Goal: Transaction & Acquisition: Book appointment/travel/reservation

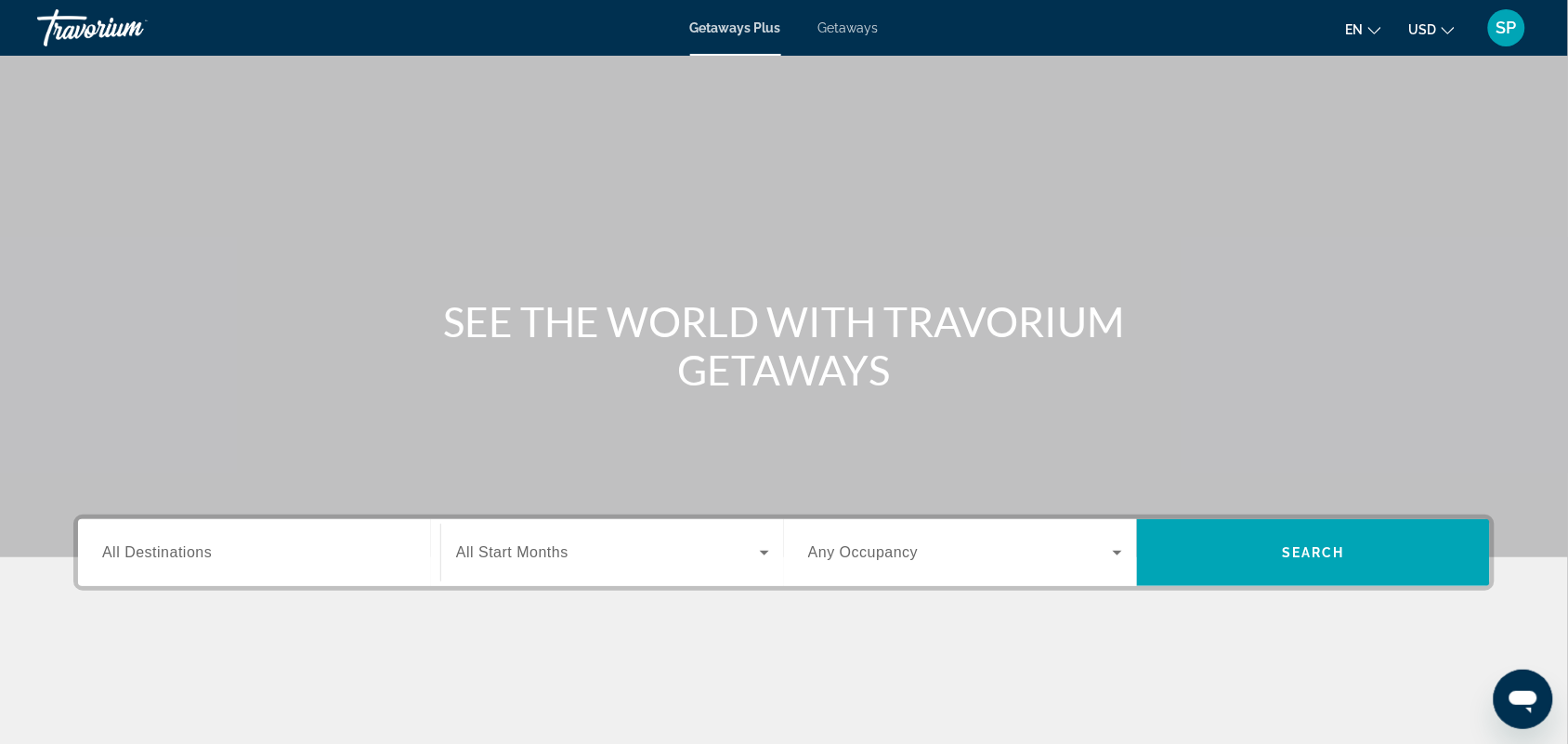
click at [856, 28] on span "Getaways" at bounding box center [848, 27] width 60 height 15
click at [284, 548] on input "Destination All Destinations" at bounding box center [259, 553] width 314 height 22
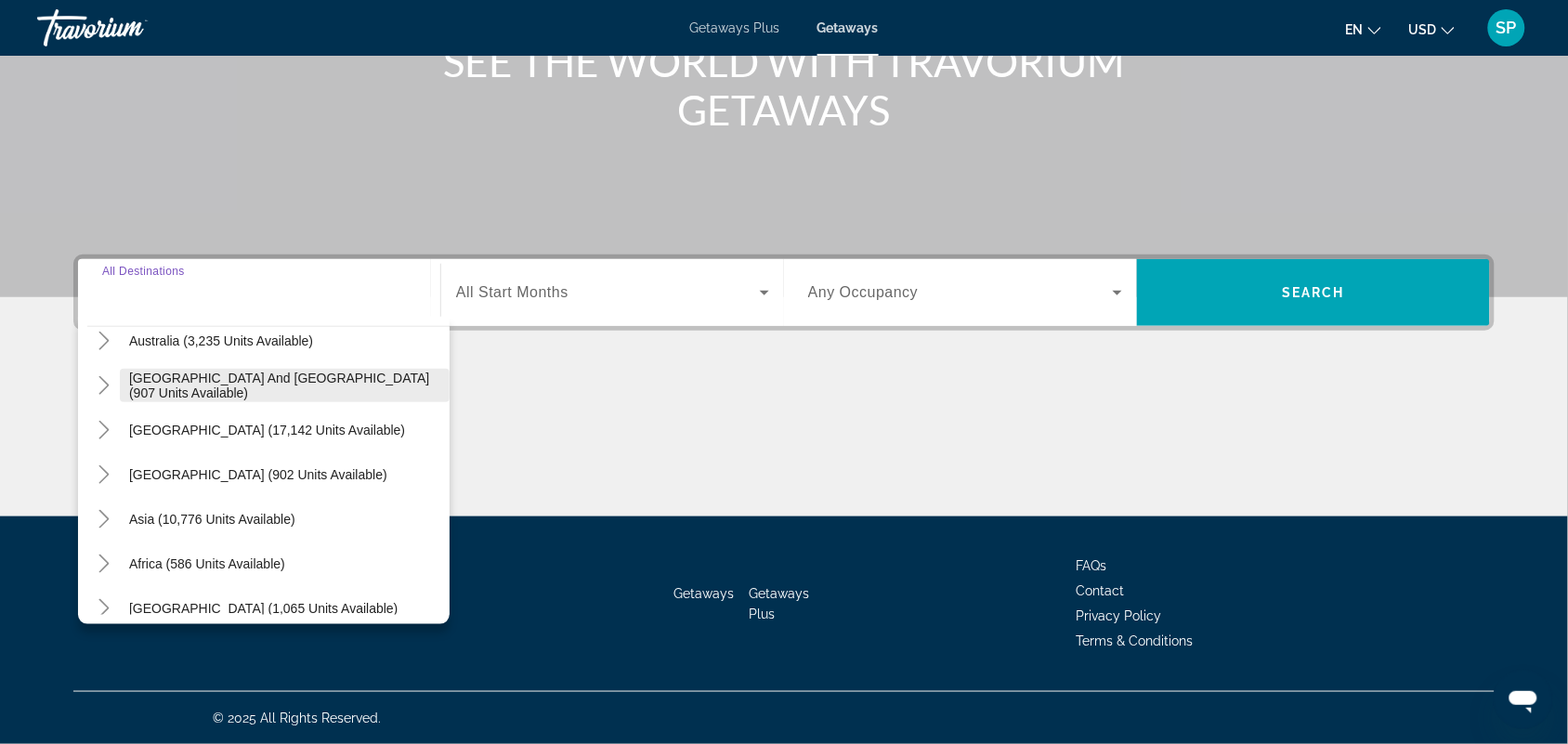
scroll to position [300, 0]
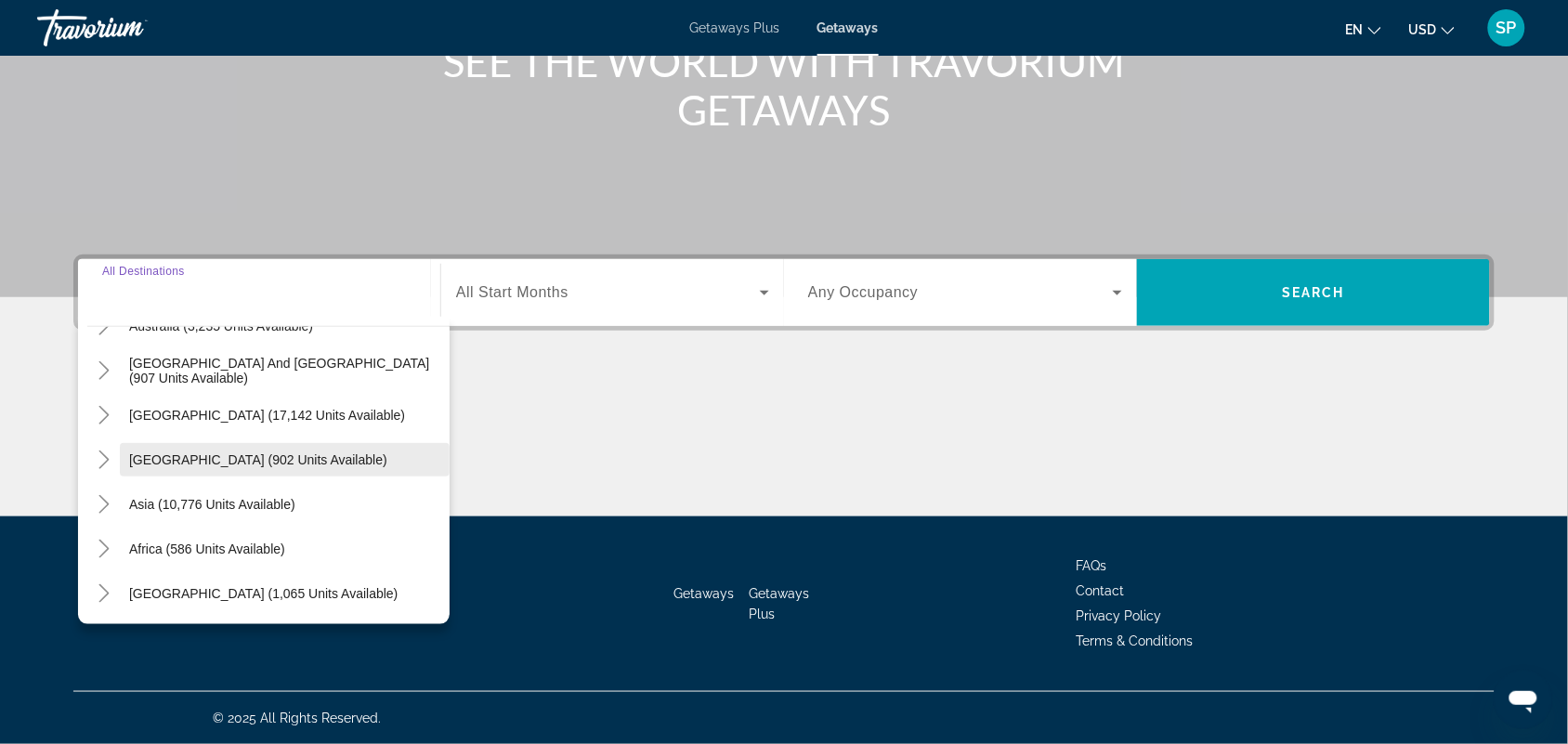
click at [247, 453] on span "Central America (902 units available)" at bounding box center [258, 459] width 258 height 15
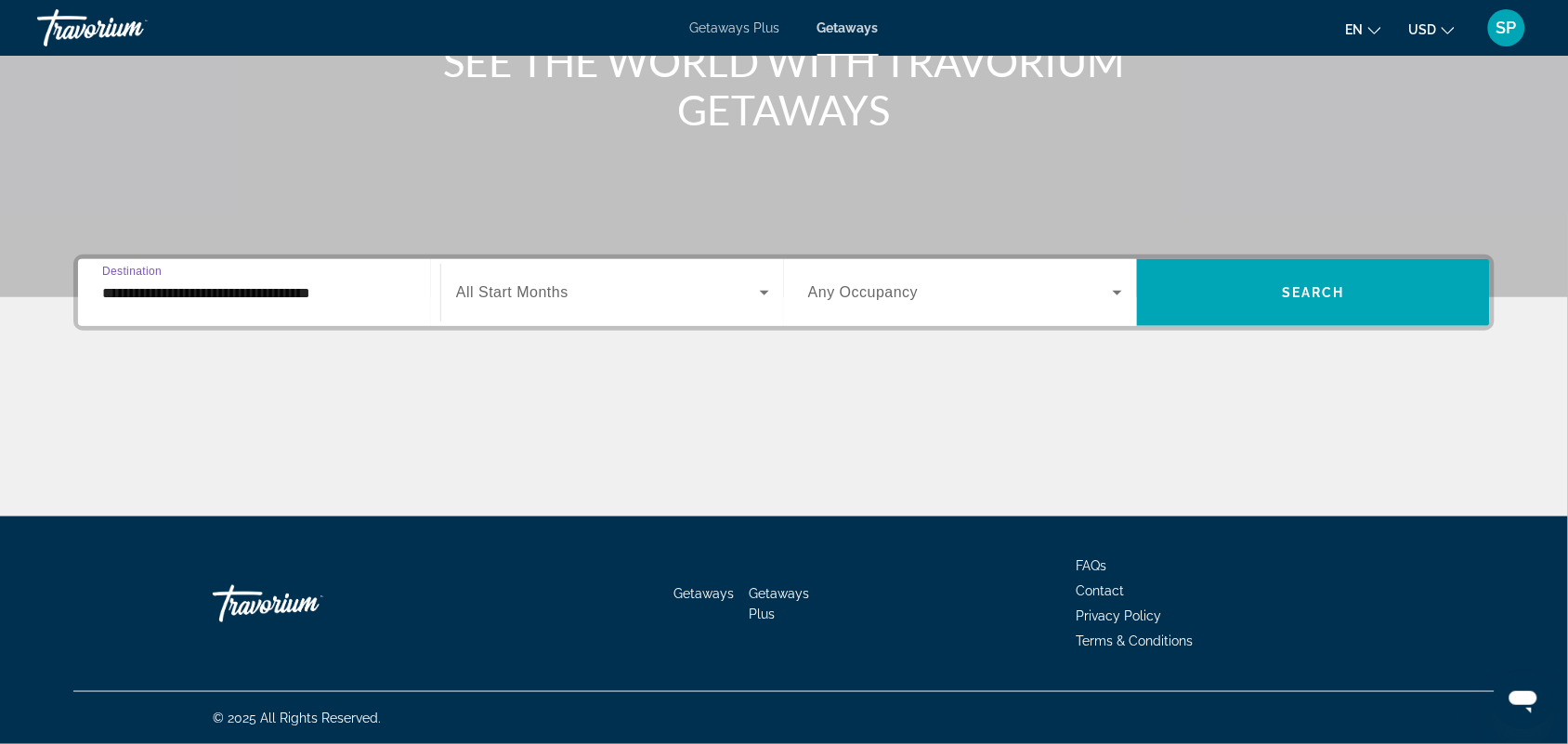
click at [310, 295] on input "**********" at bounding box center [259, 293] width 314 height 22
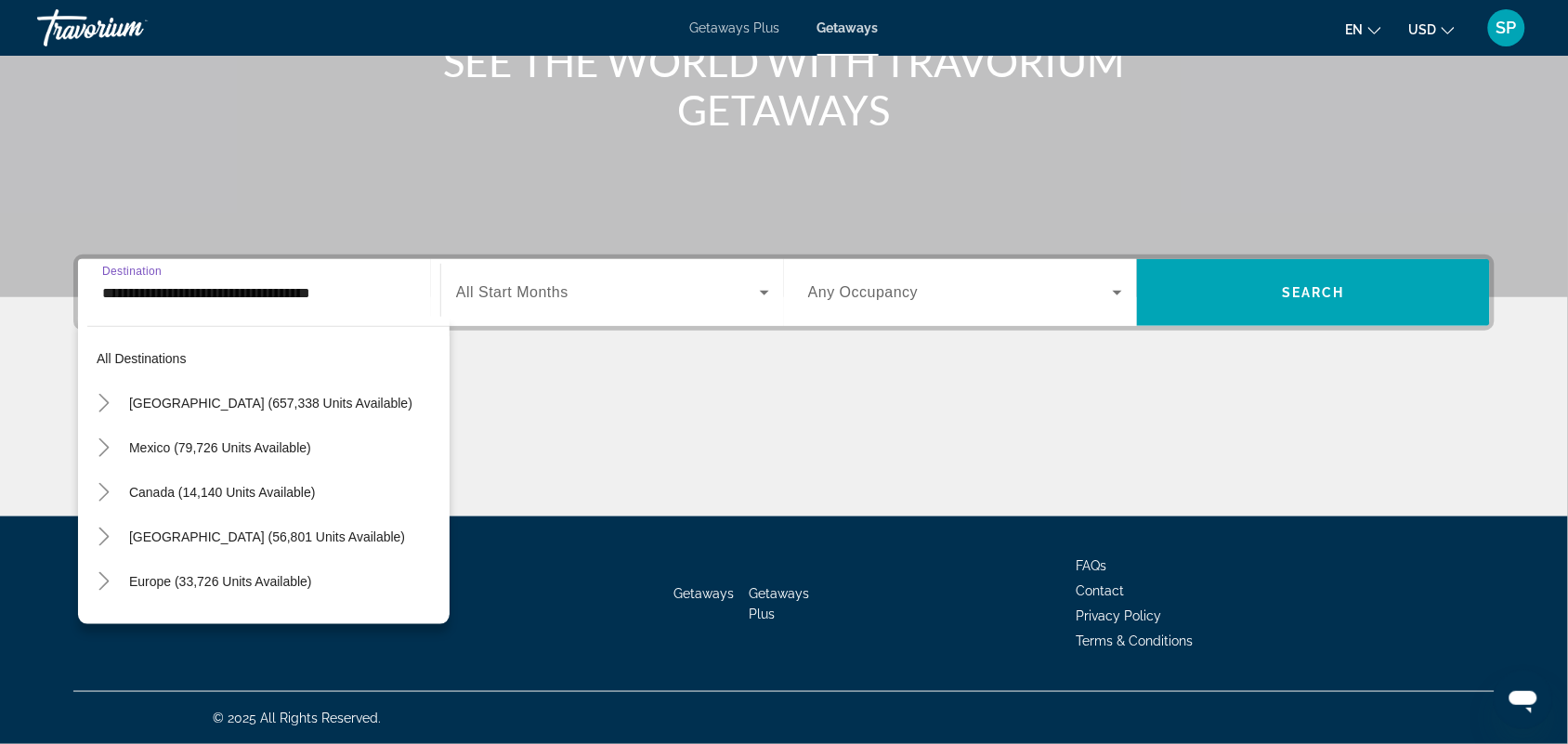
scroll to position [289, 0]
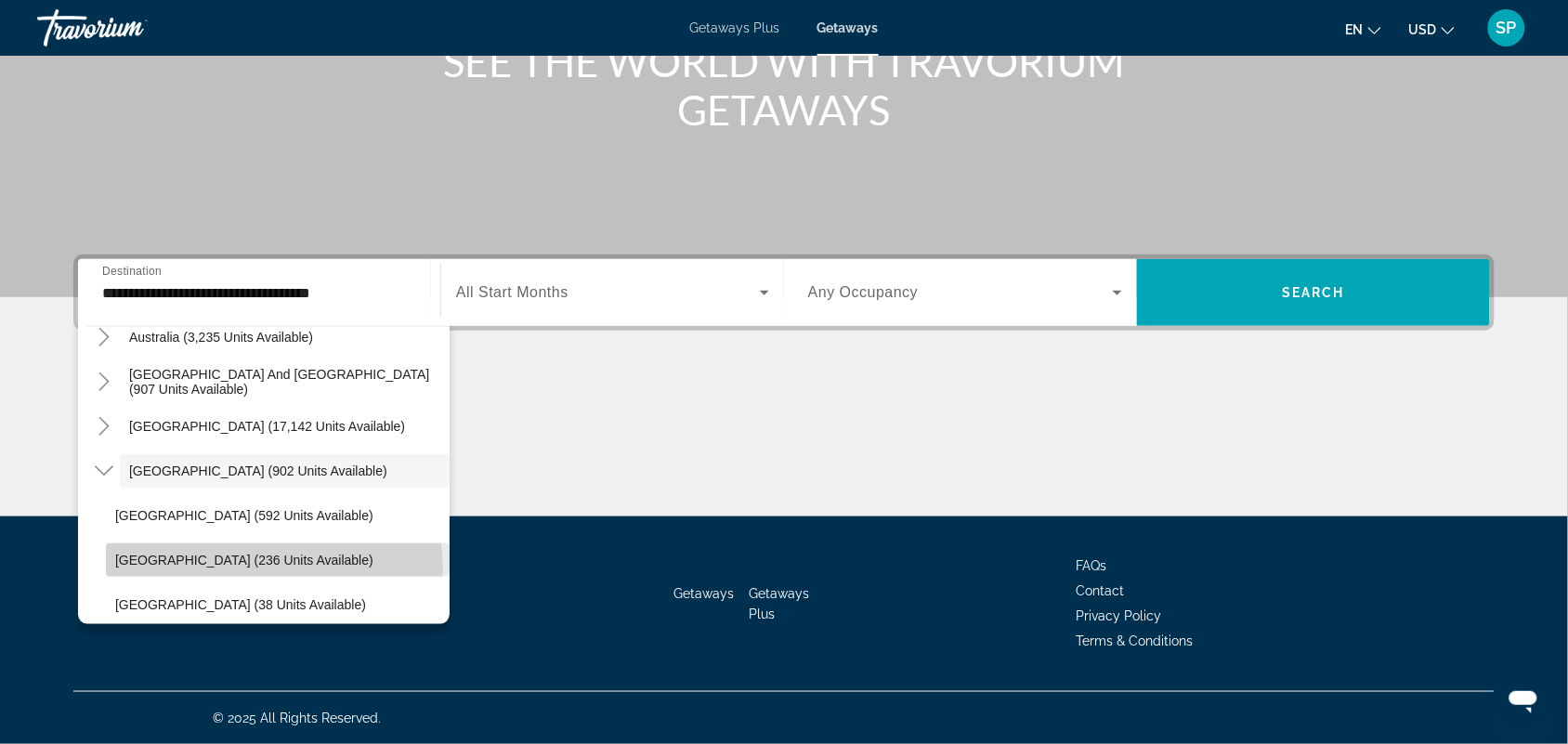
click at [274, 570] on span "Search widget" at bounding box center [278, 560] width 344 height 45
type input "**********"
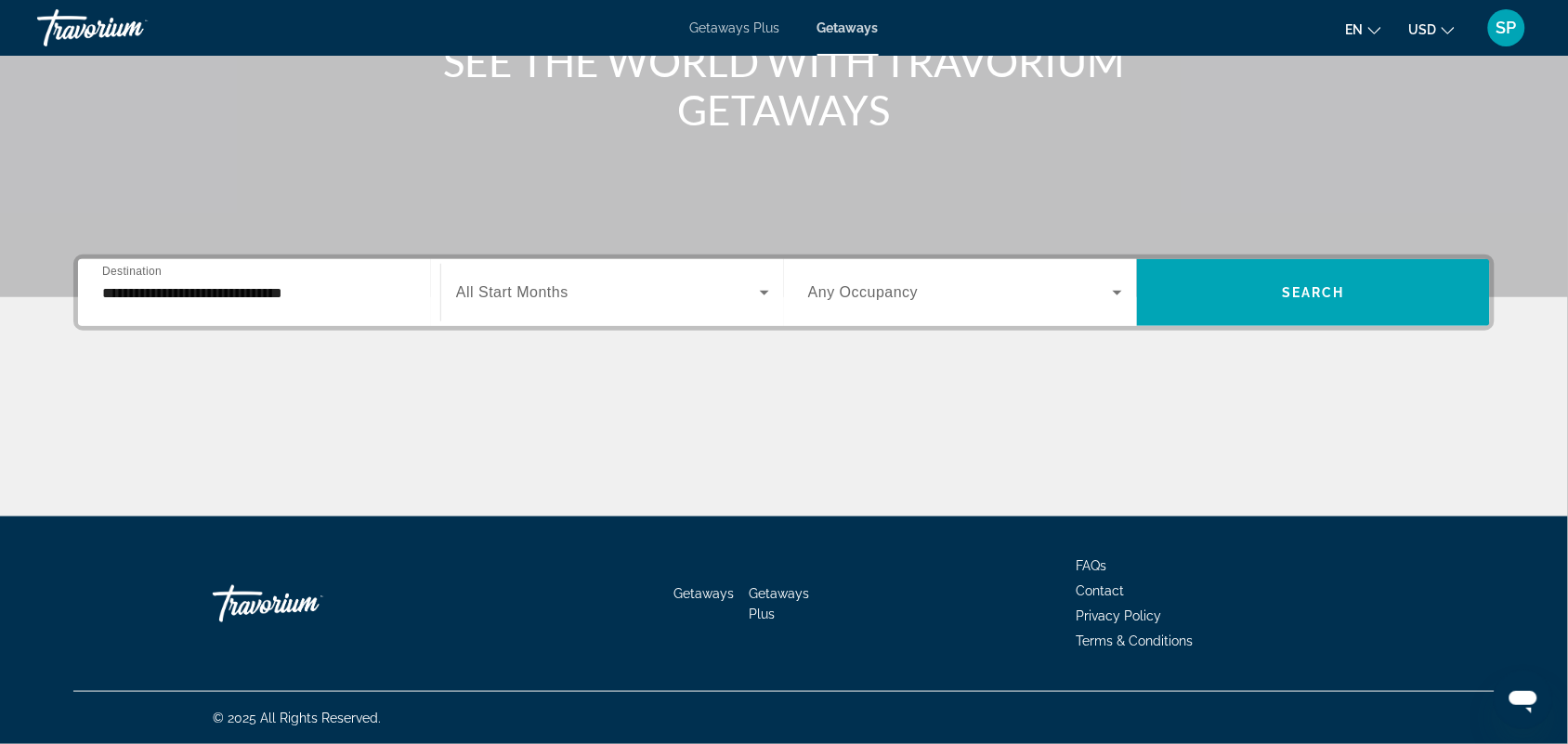
click at [475, 290] on span "All Start Months" at bounding box center [511, 292] width 112 height 16
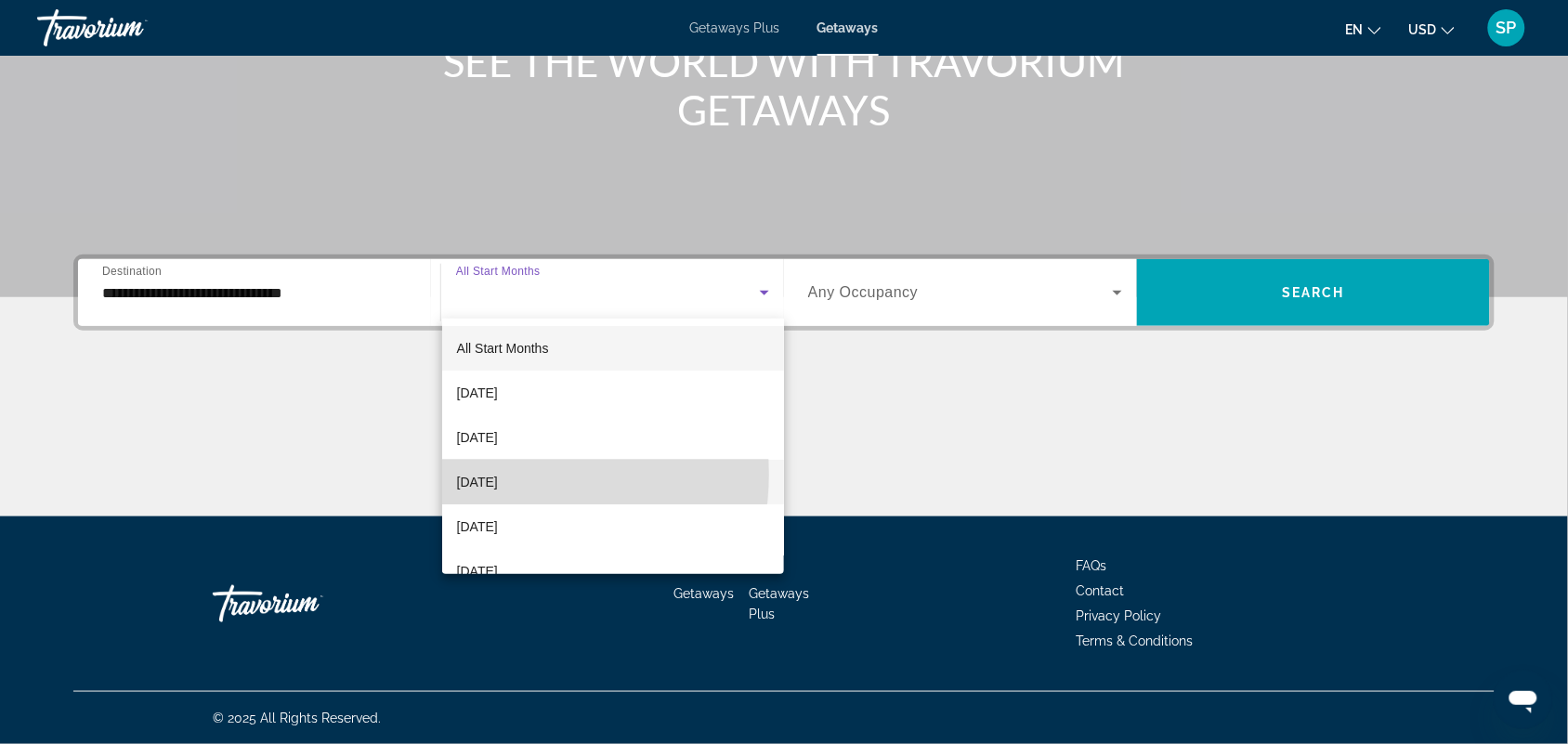
click at [498, 473] on span "November 2025" at bounding box center [477, 481] width 41 height 22
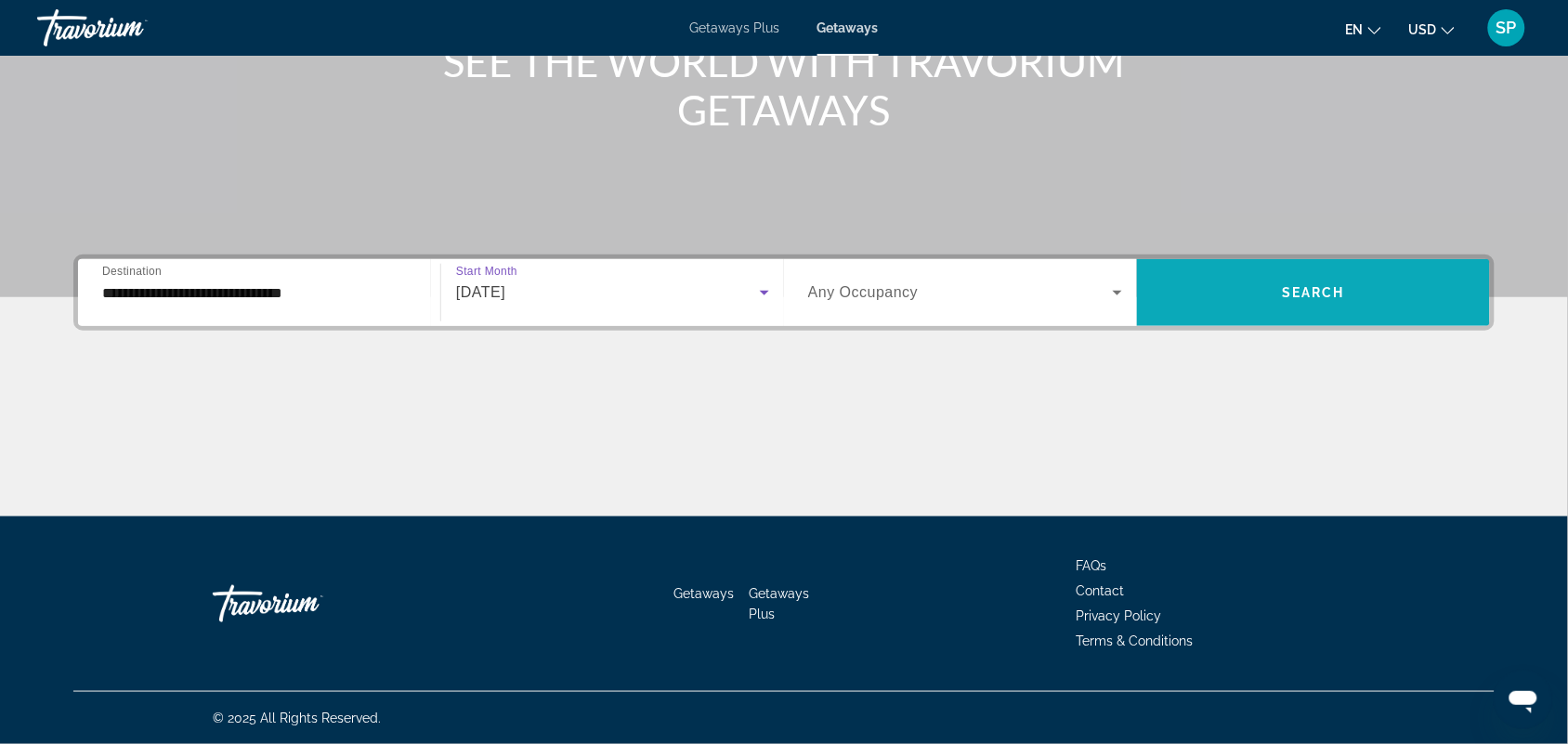
click at [1232, 294] on span "Search widget" at bounding box center [1313, 293] width 353 height 45
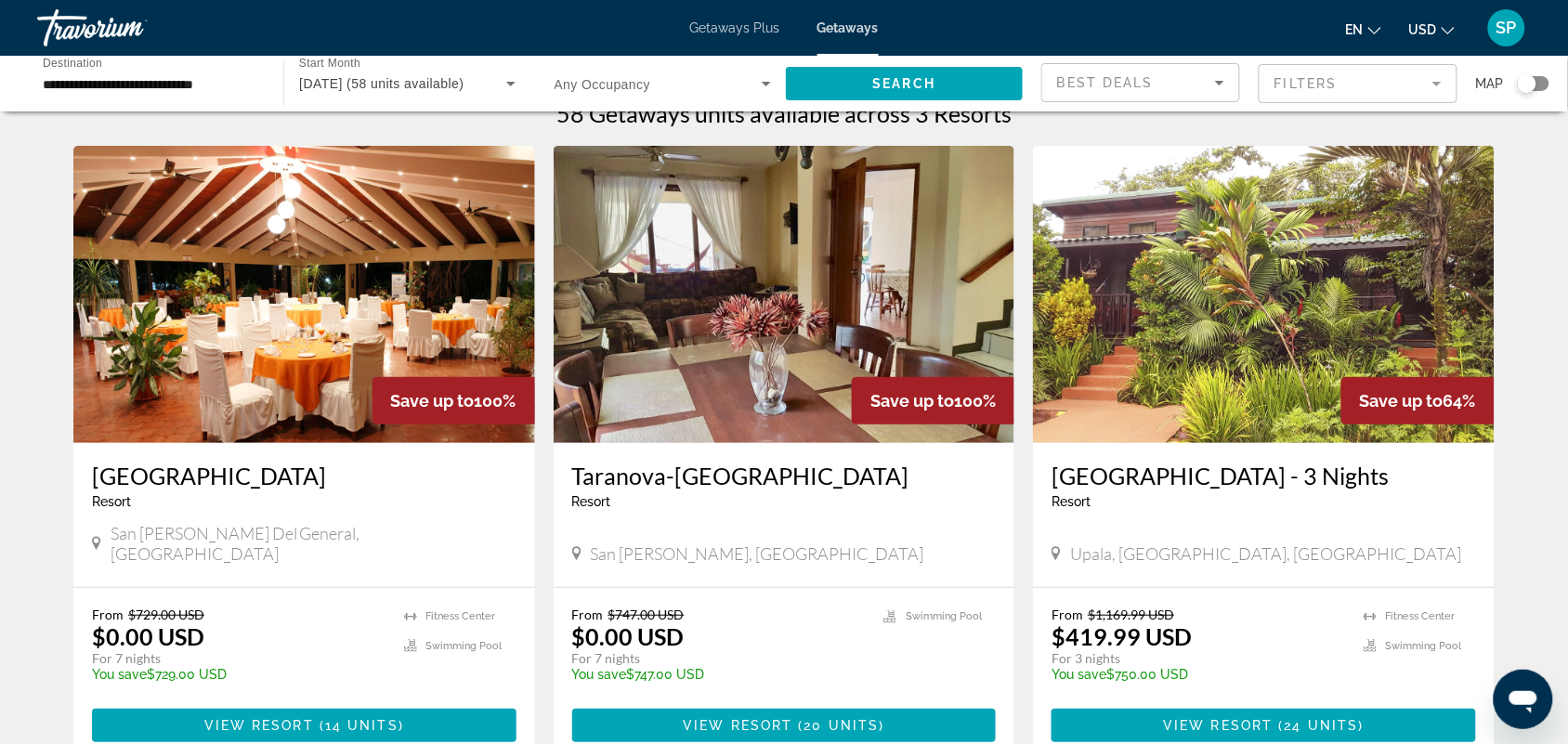
scroll to position [26, 0]
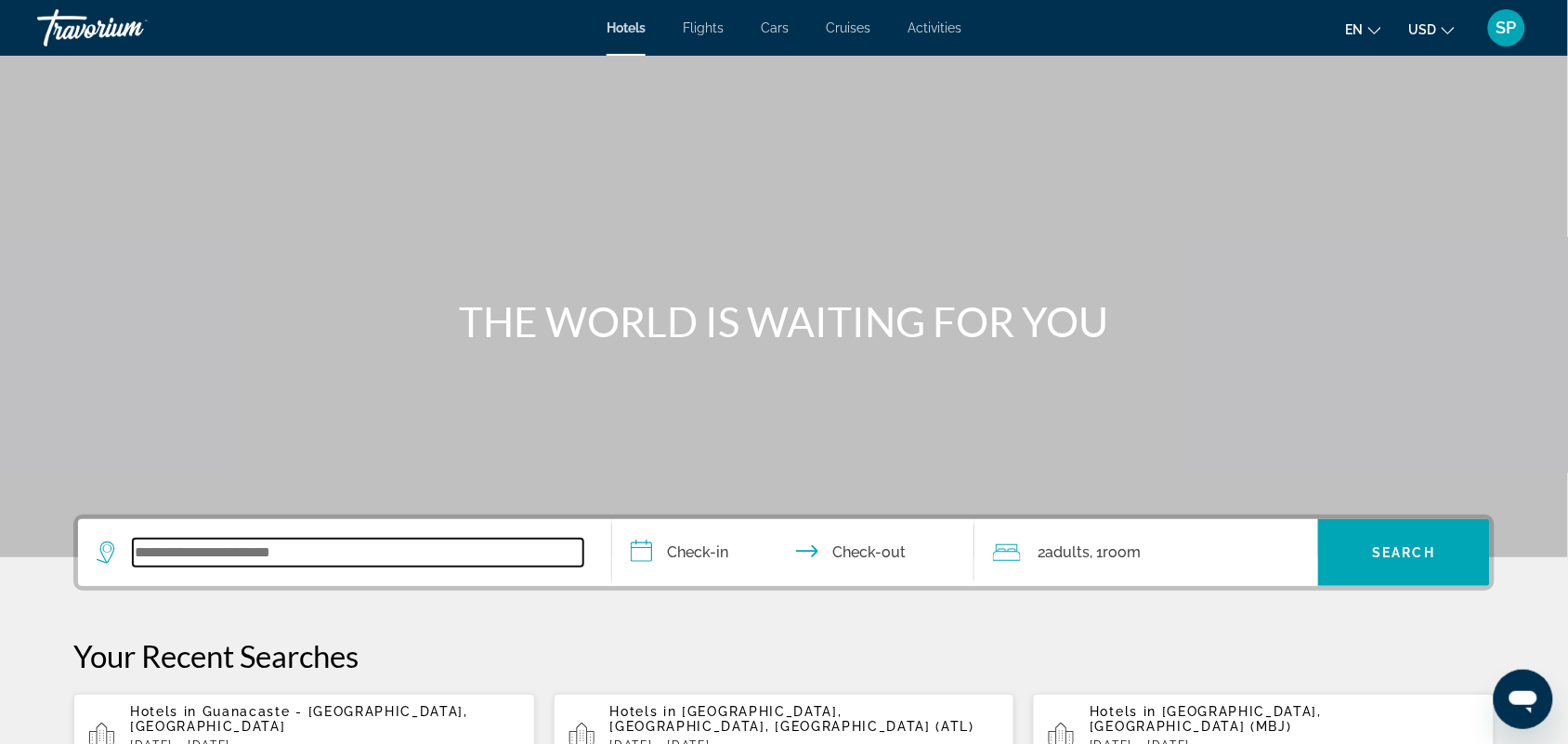
click at [228, 553] on input "Search widget" at bounding box center [357, 552] width 451 height 28
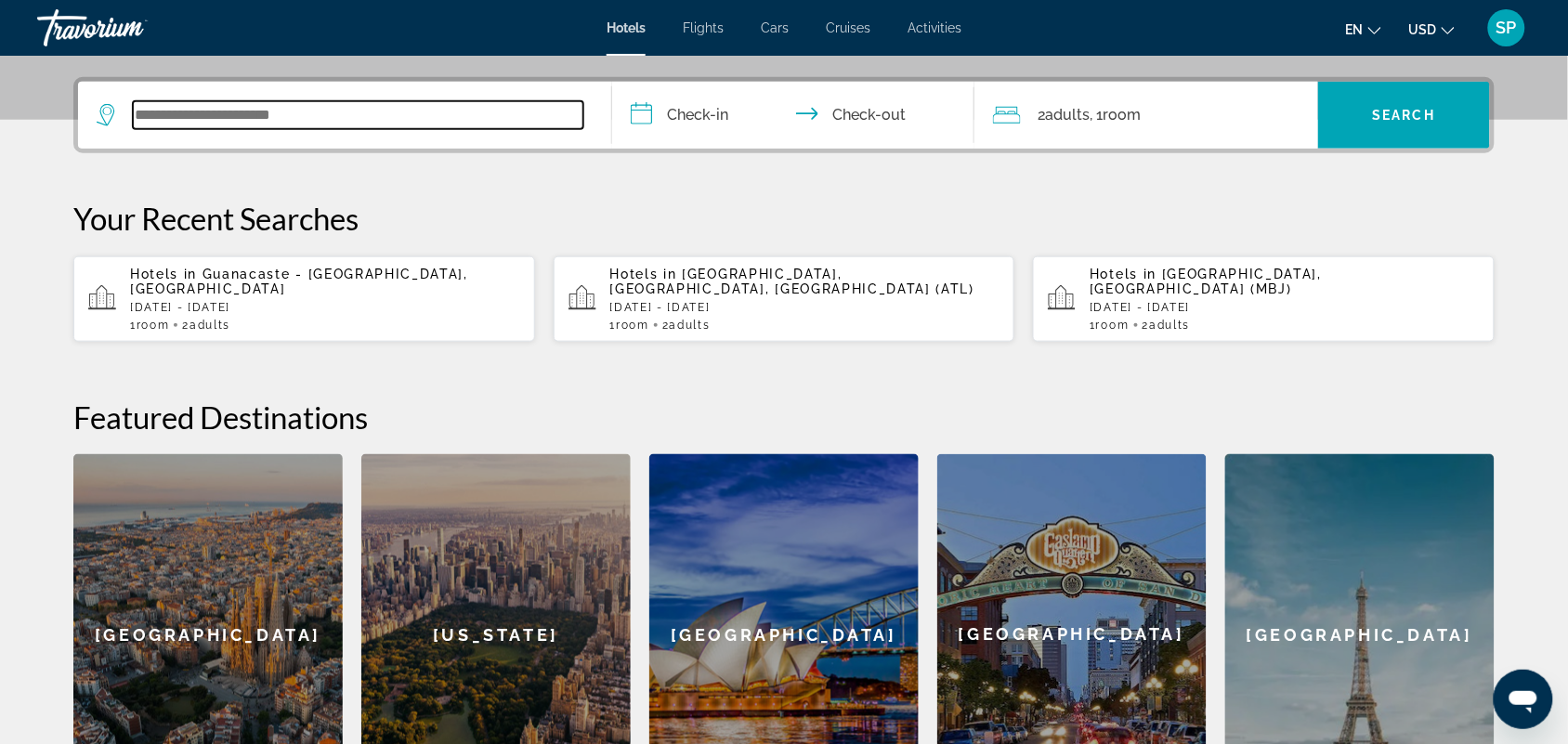
scroll to position [453, 0]
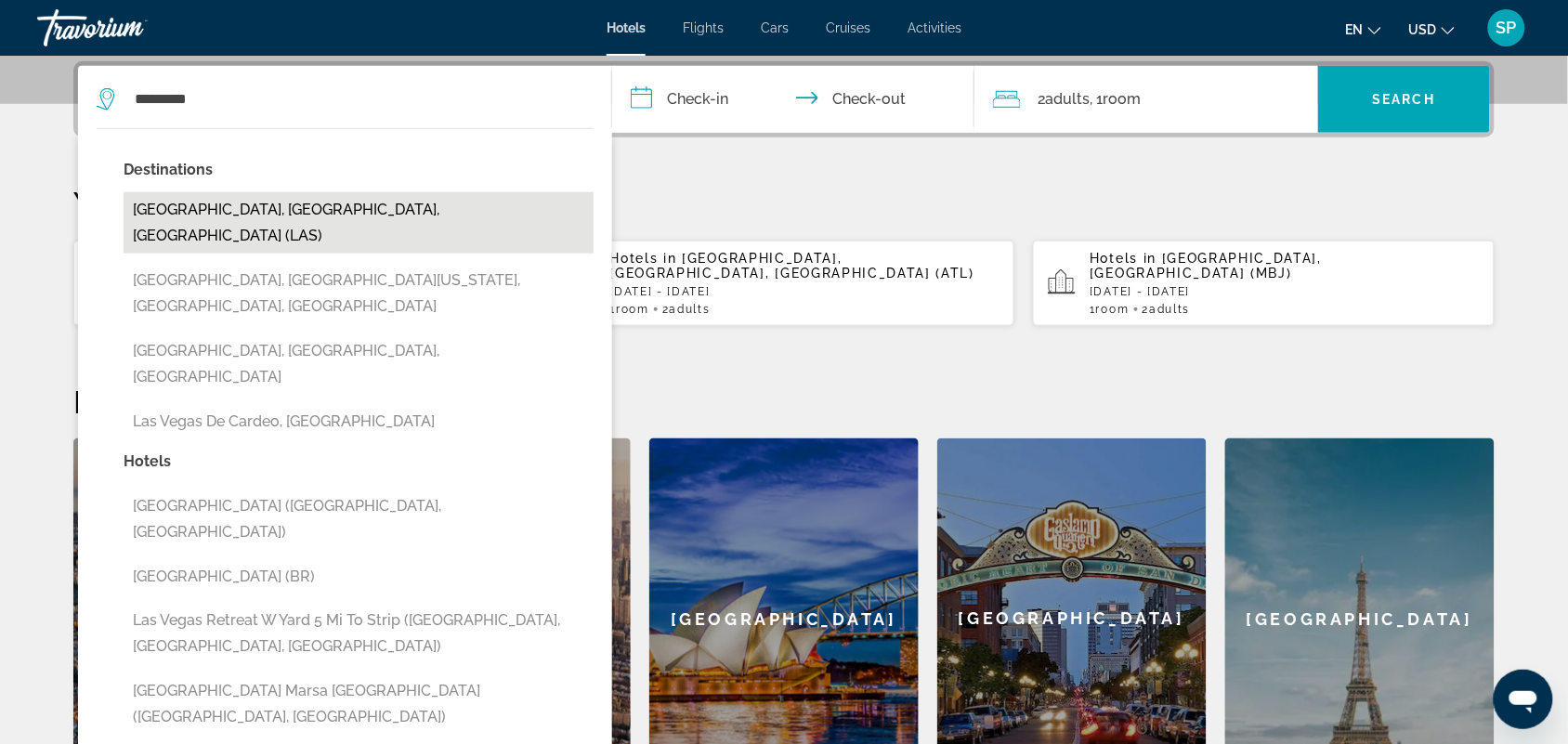
click at [321, 215] on button "[GEOGRAPHIC_DATA], [GEOGRAPHIC_DATA], [GEOGRAPHIC_DATA] (LAS)" at bounding box center [358, 222] width 470 height 61
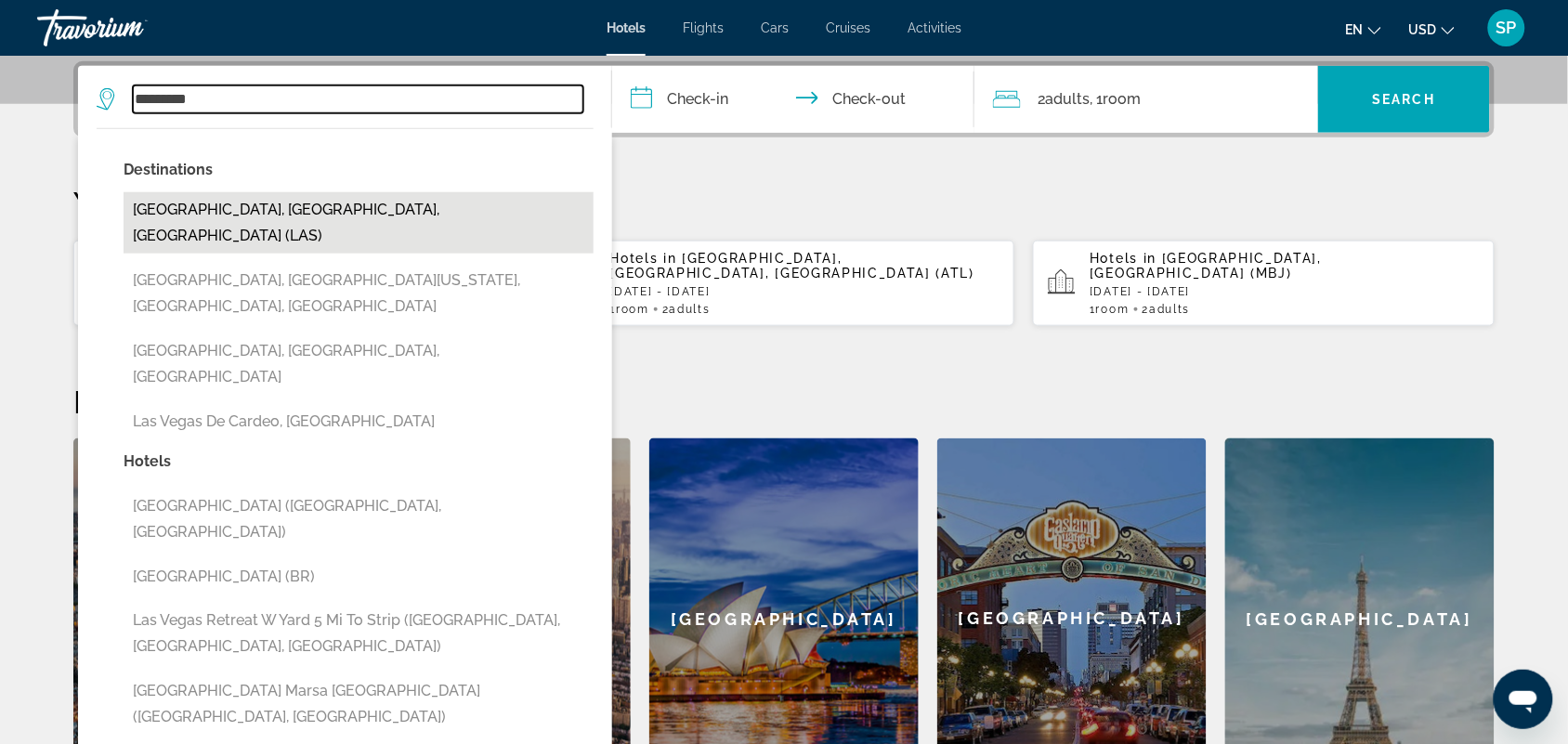
type input "**********"
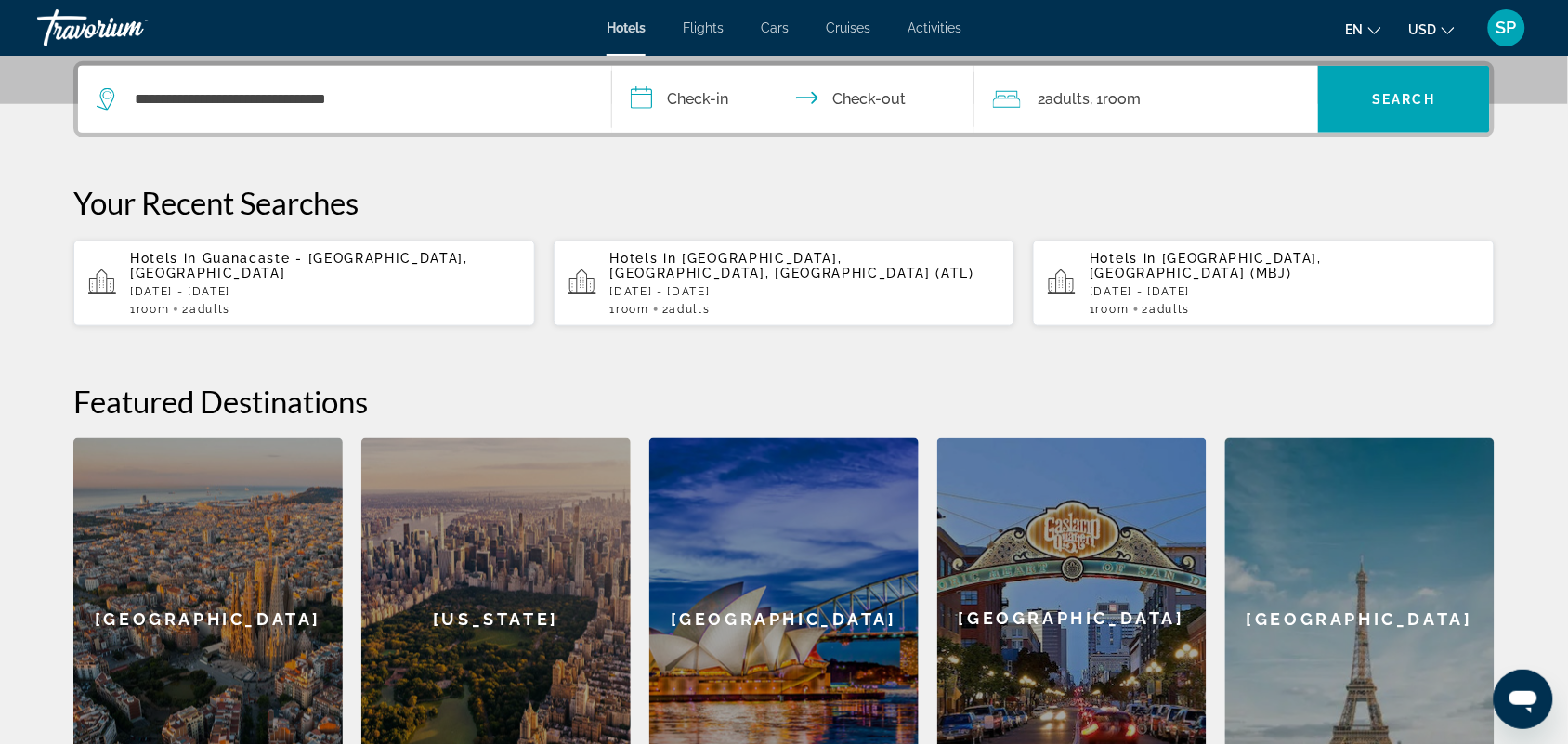
click at [680, 97] on input "**********" at bounding box center [797, 102] width 370 height 72
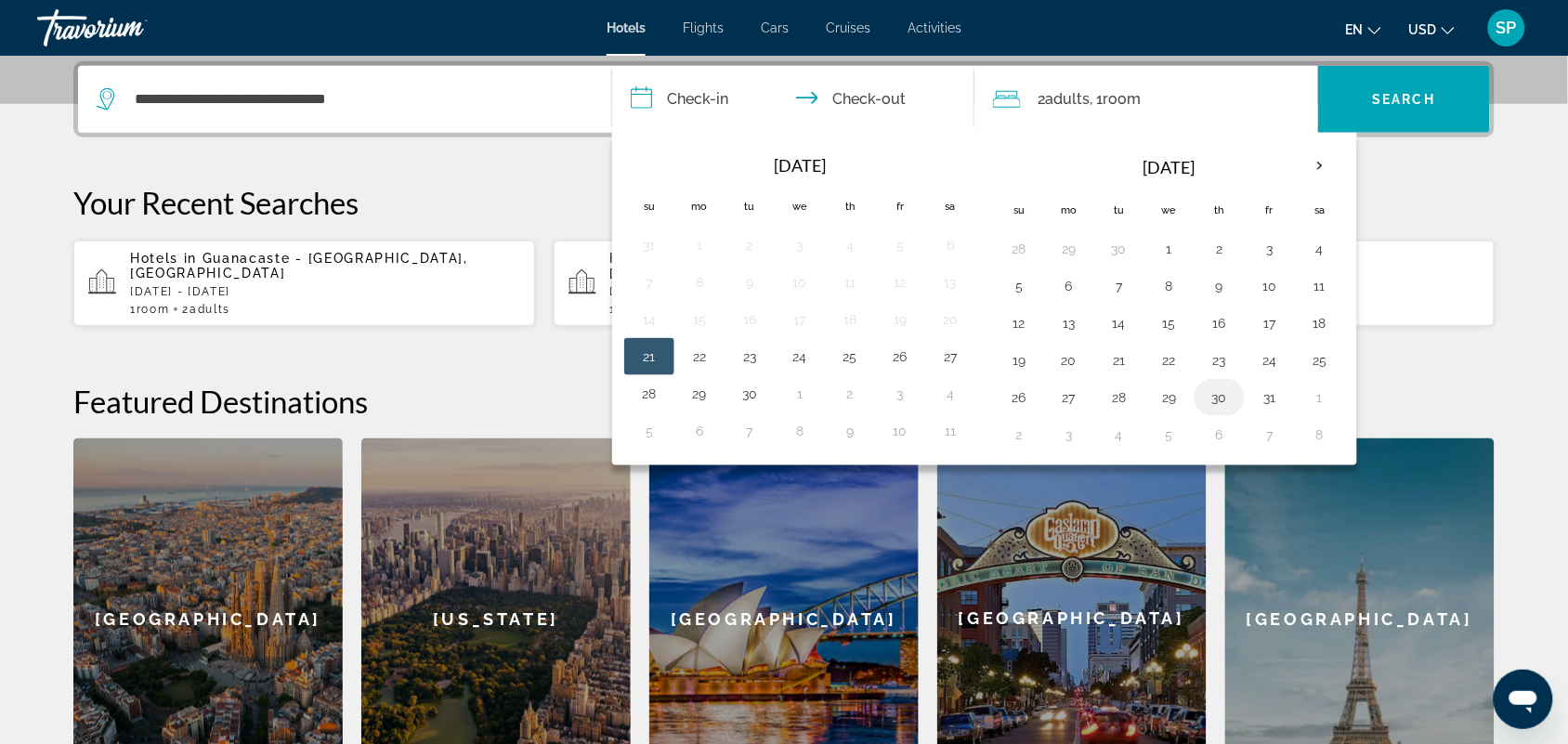
click at [1228, 404] on button "30" at bounding box center [1219, 397] width 30 height 26
click at [1068, 437] on button "3" at bounding box center [1068, 434] width 30 height 26
type input "**********"
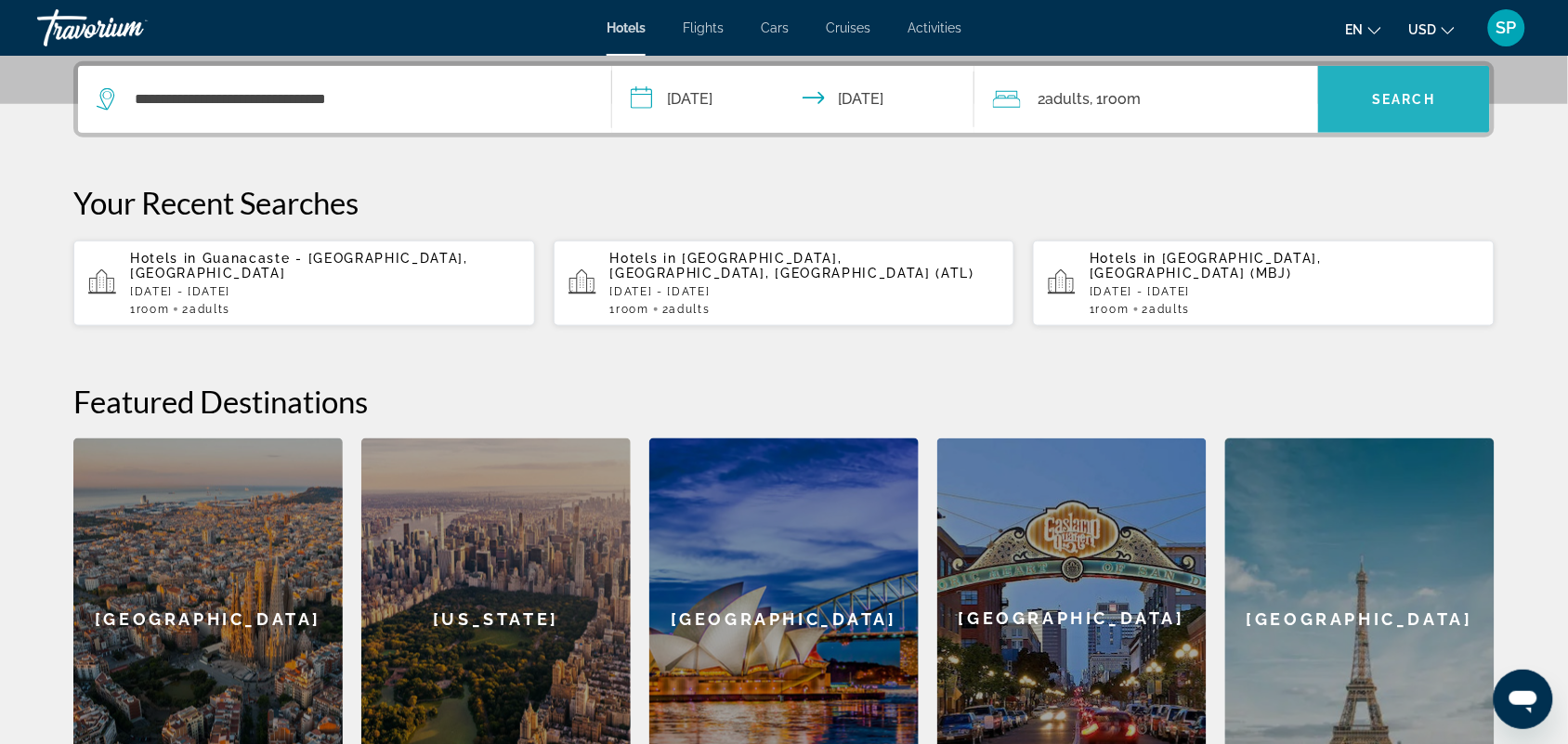
click at [1368, 107] on span "Search widget" at bounding box center [1403, 99] width 171 height 45
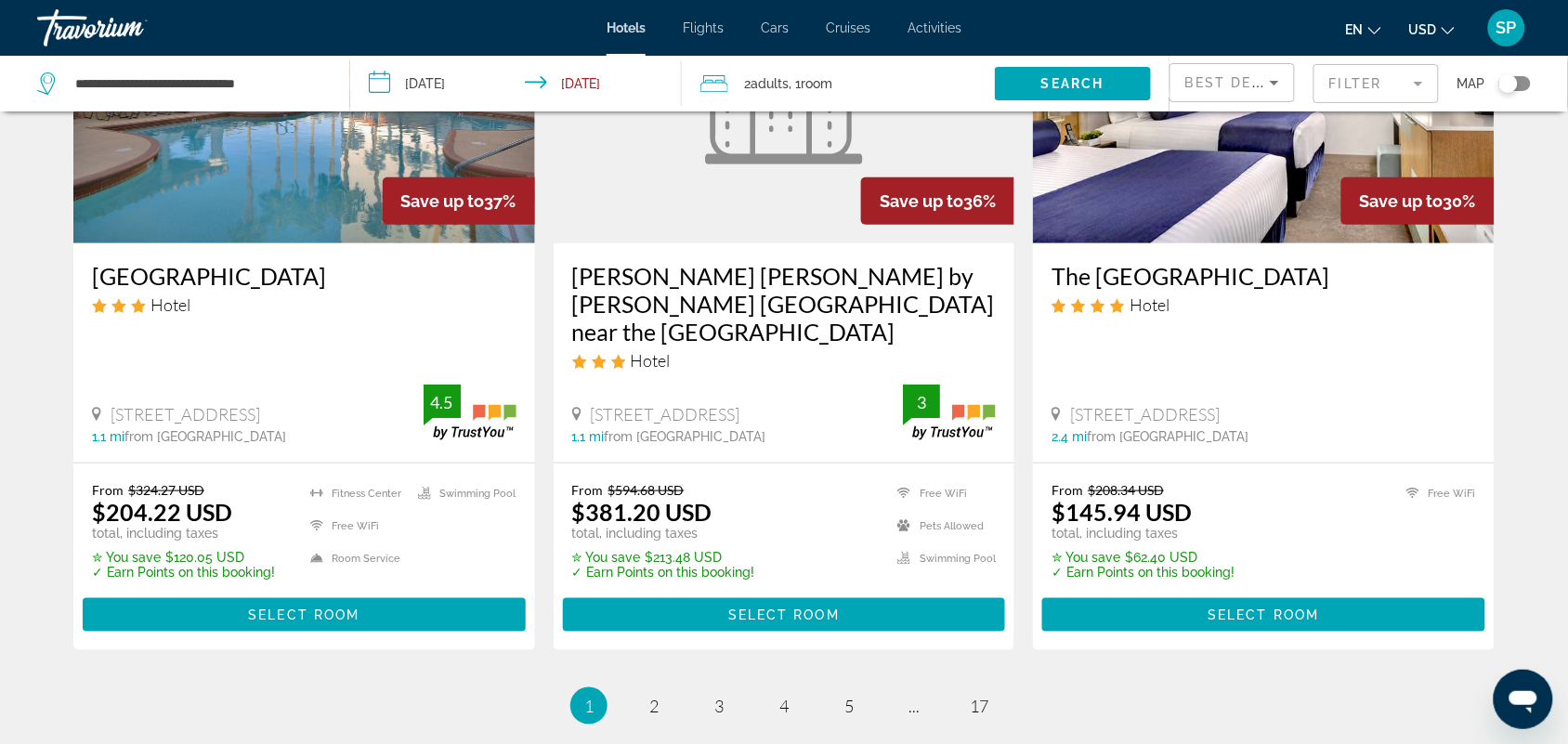
scroll to position [2414, 0]
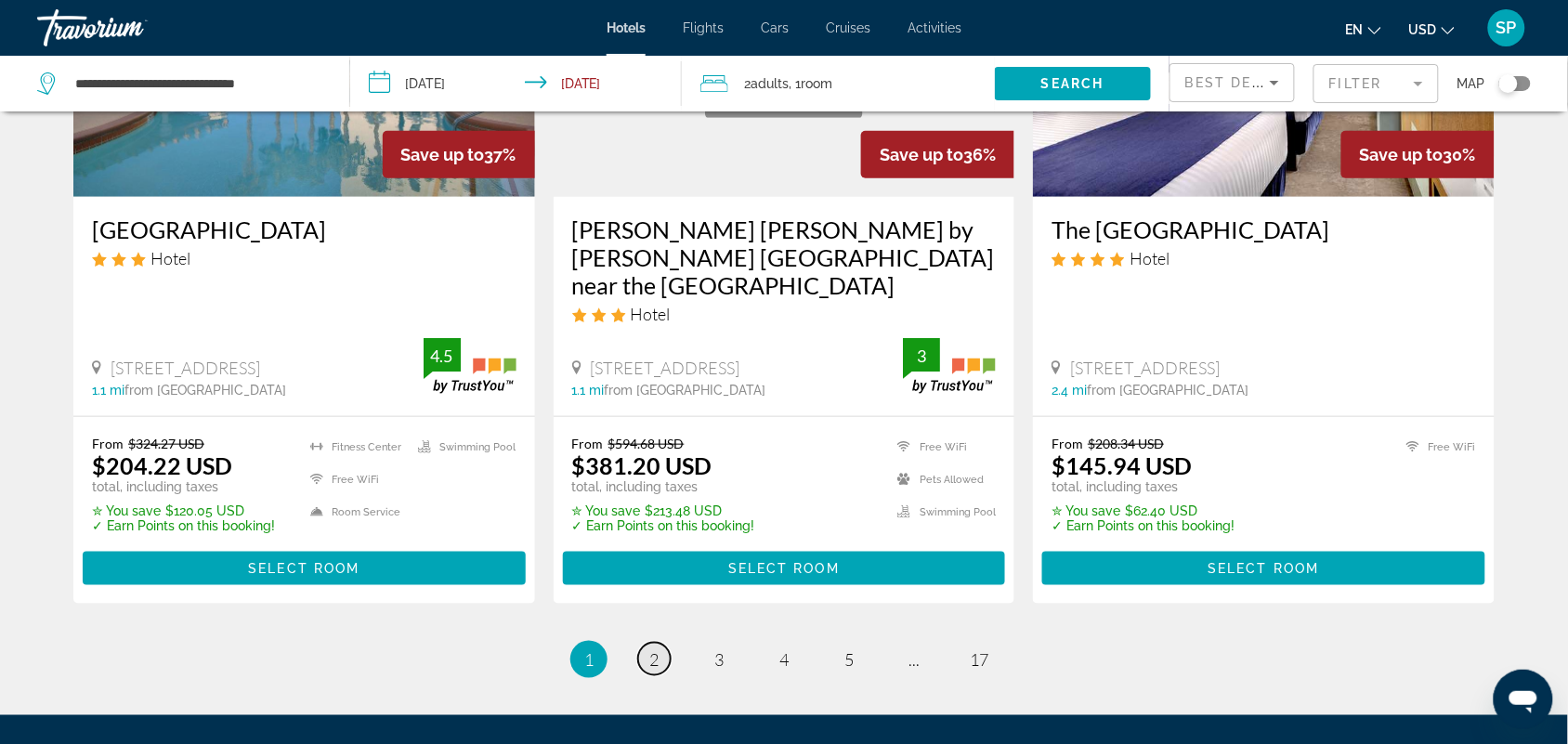
click at [652, 650] on span "2" at bounding box center [654, 659] width 10 height 20
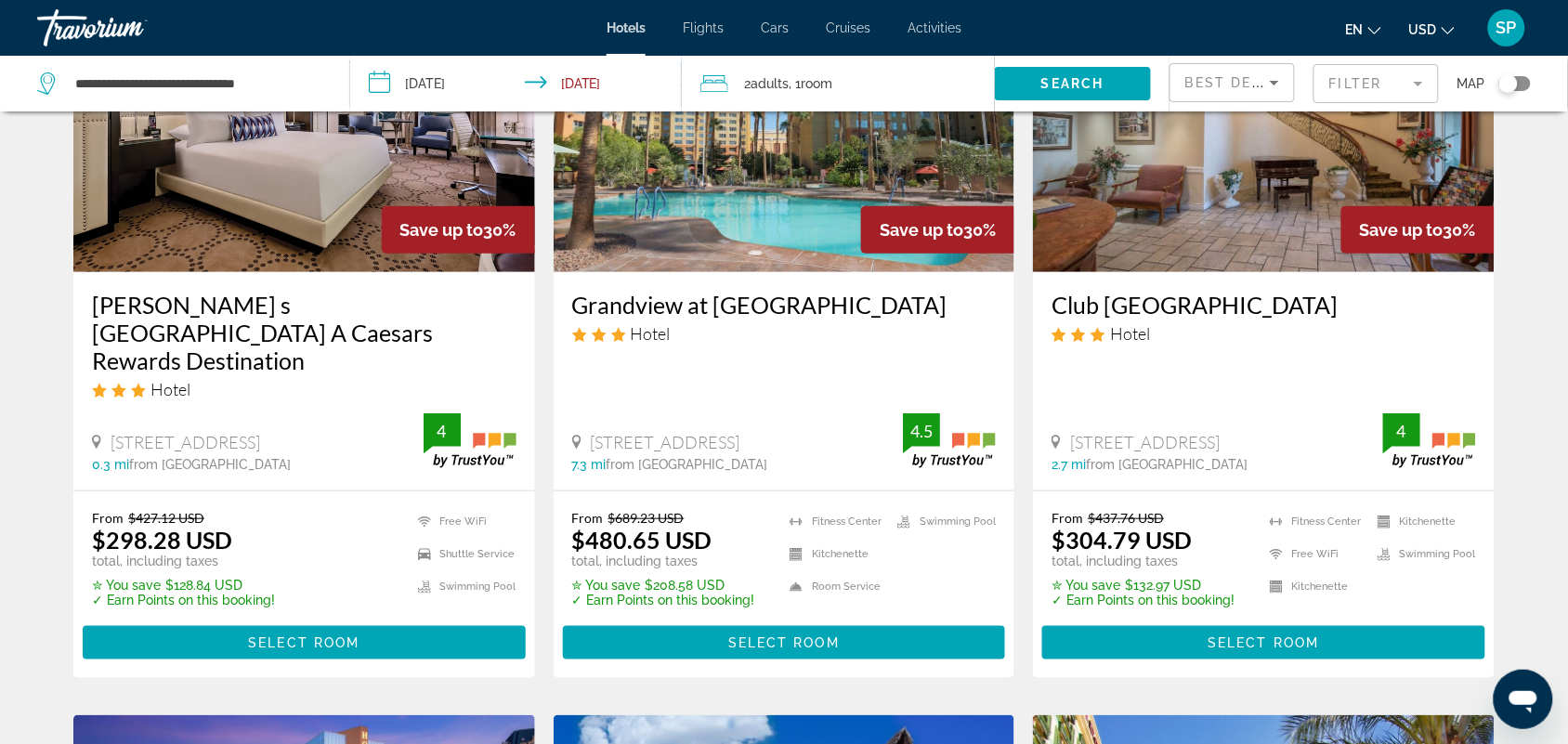
scroll to position [155, 0]
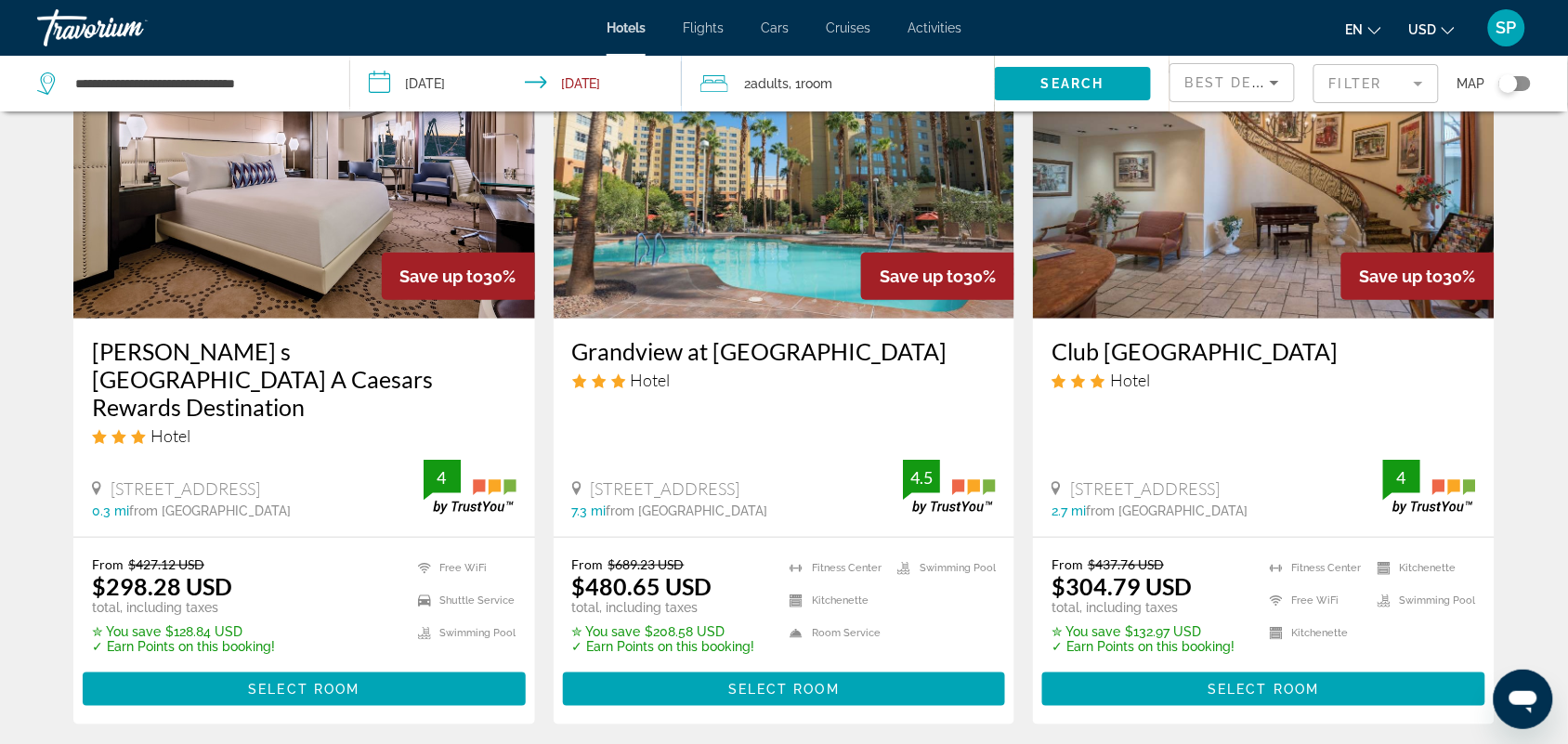
click at [289, 263] on img "Main content" at bounding box center [304, 169] width 462 height 297
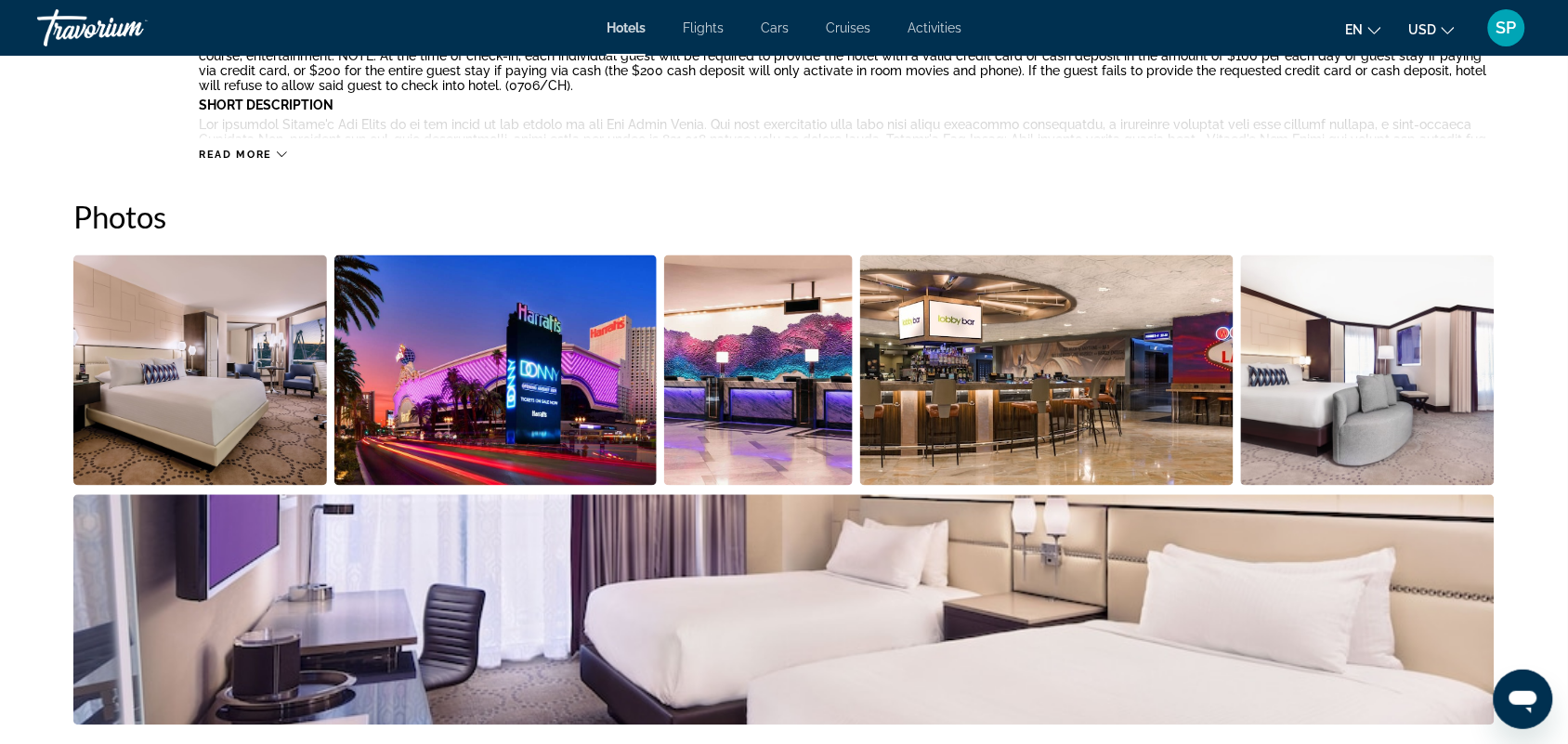
scroll to position [978, 0]
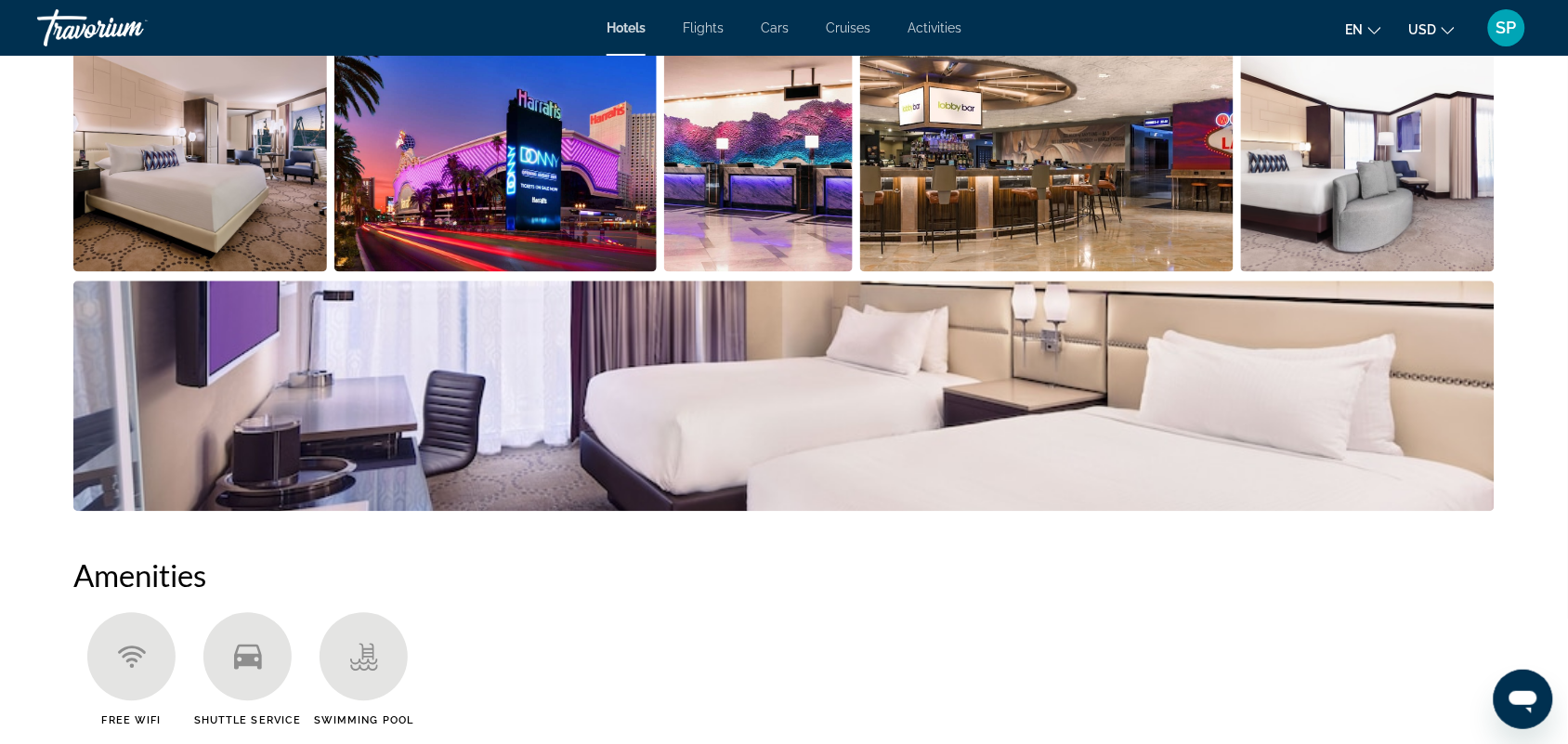
click at [334, 347] on img "Open full-screen image slider" at bounding box center [783, 396] width 1421 height 230
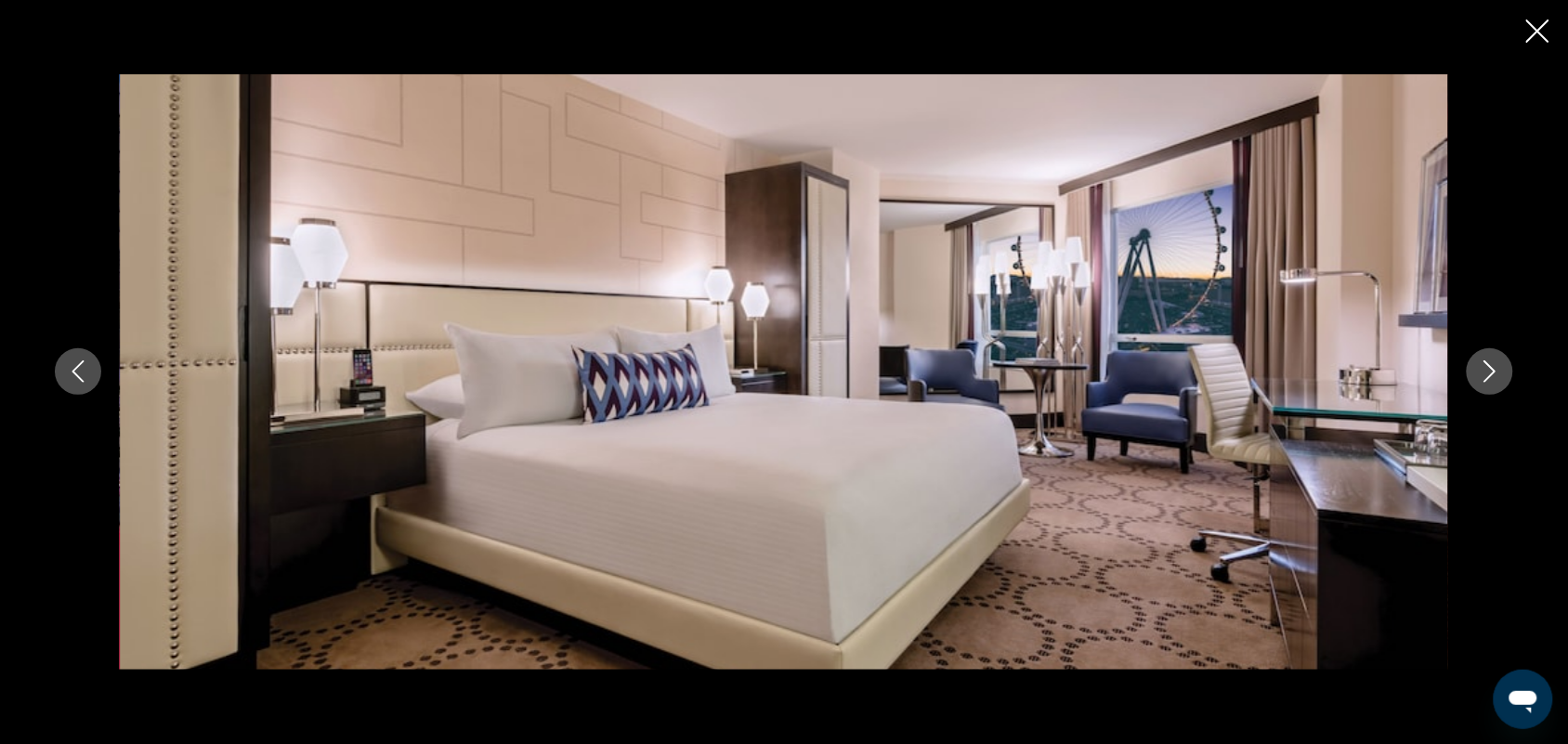
scroll to position [2030, 0]
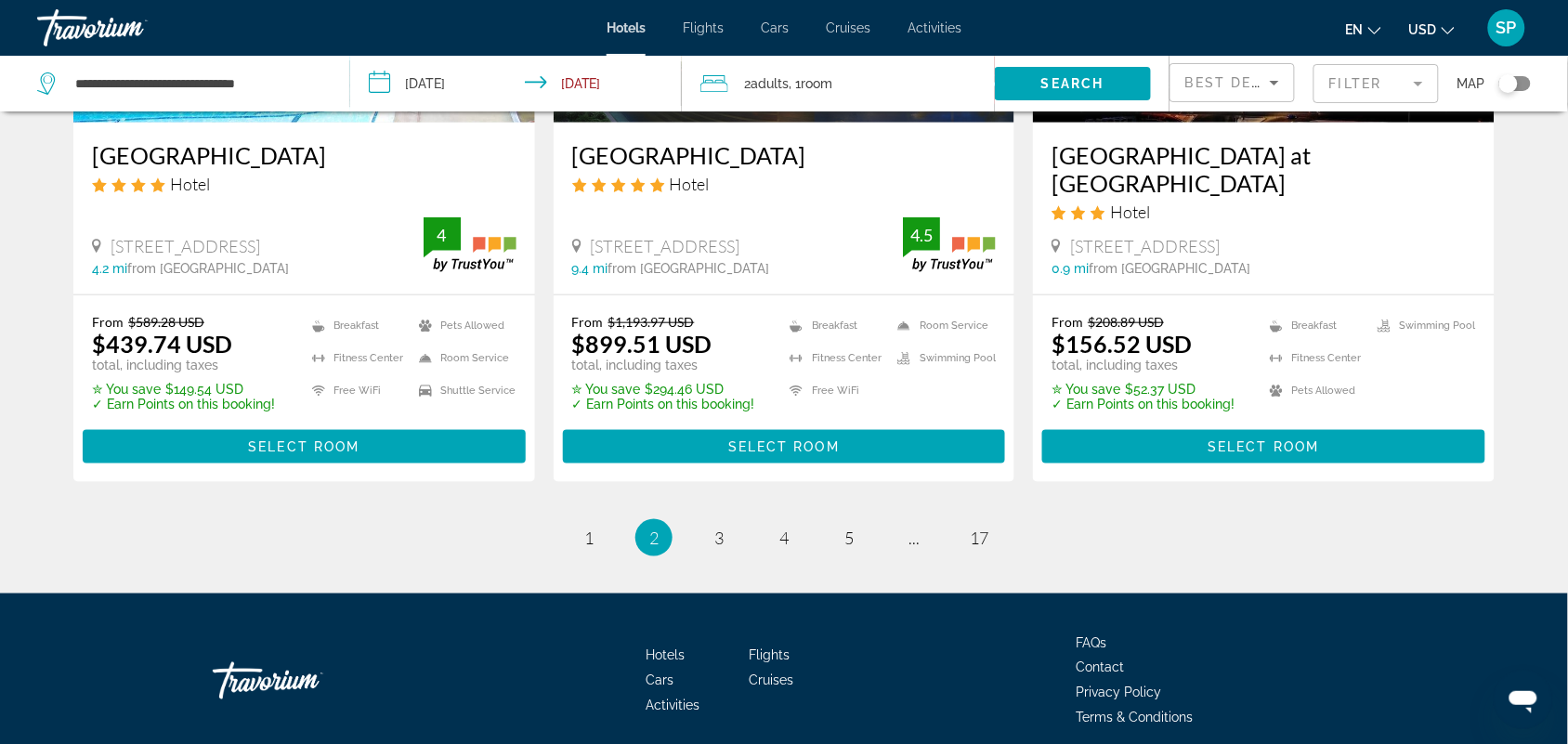
scroll to position [2504, 0]
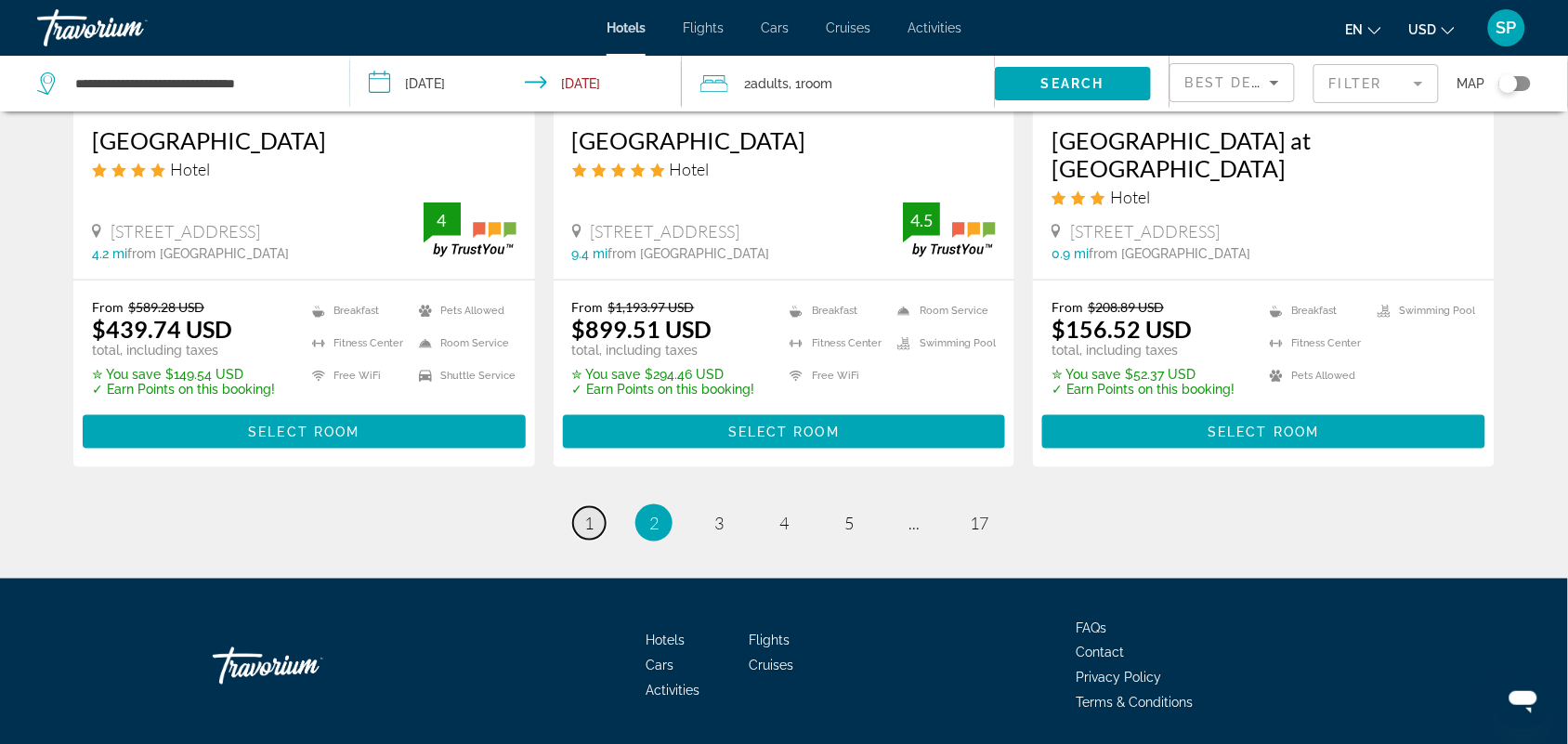
click at [588, 512] on span "1" at bounding box center [589, 522] width 10 height 20
